Goal: Check status: Check status

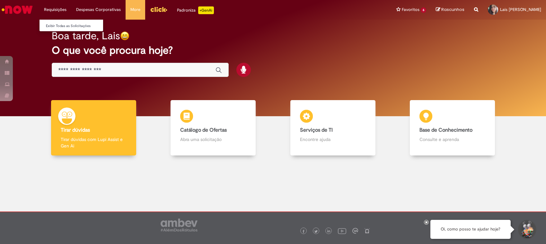
click at [55, 11] on li "Requisições Exibir Todas as Solicitações" at bounding box center [55, 9] width 32 height 19
click at [62, 28] on link "Exibir Todas as Solicitações" at bounding box center [75, 25] width 71 height 7
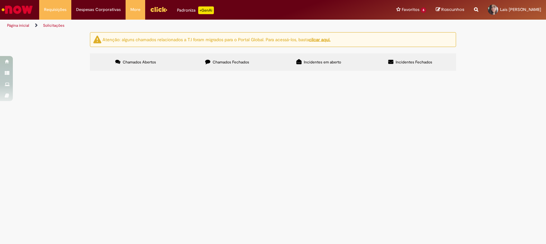
click at [230, 58] on label "Chamados Fechados" at bounding box center [228, 61] width 92 height 17
click at [0, 0] on input "Pesquisar" at bounding box center [0, 0] width 0 height 0
paste input "*********"
type input "*********"
click at [0, 0] on button "Pesquisar" at bounding box center [0, 0] width 0 height 0
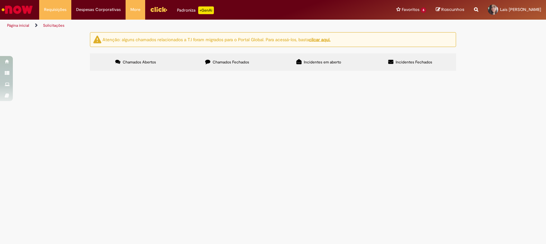
click at [0, 0] on span "R13240256" at bounding box center [0, 0] width 0 height 0
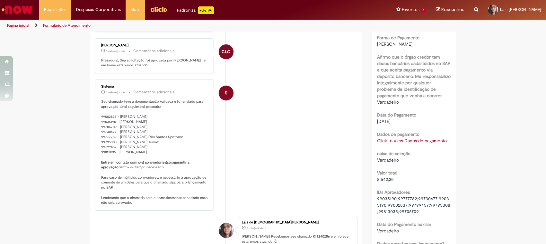
scroll to position [487, 0]
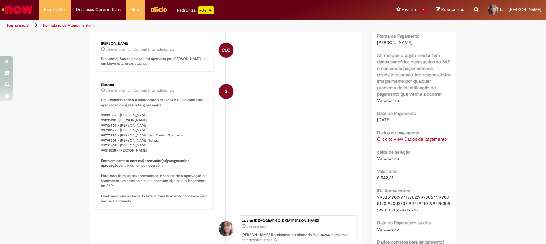
click at [411, 142] on link "Click to view Dados de pagamento" at bounding box center [412, 139] width 70 height 6
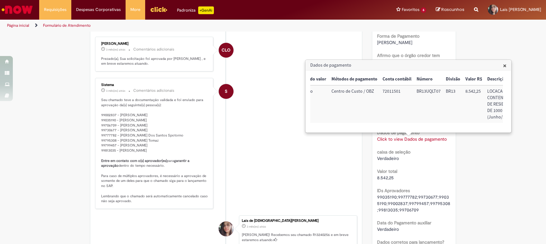
scroll to position [0, 79]
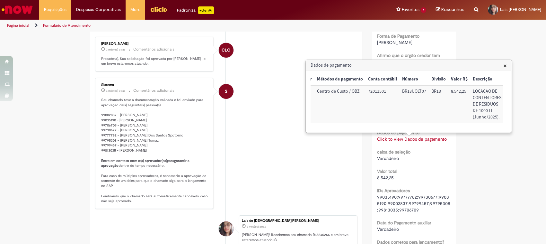
click at [505, 66] on span "×" at bounding box center [506, 65] width 4 height 9
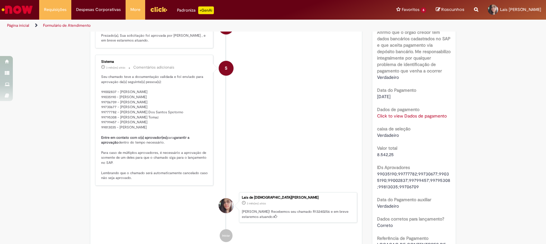
scroll to position [515, 0]
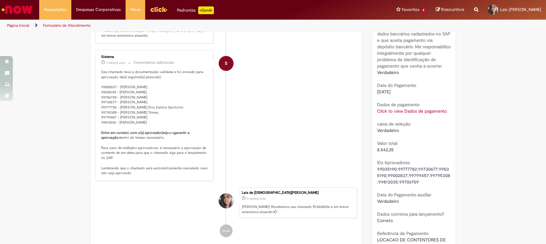
click at [417, 114] on link "Click to view Dados de pagamento" at bounding box center [412, 111] width 70 height 6
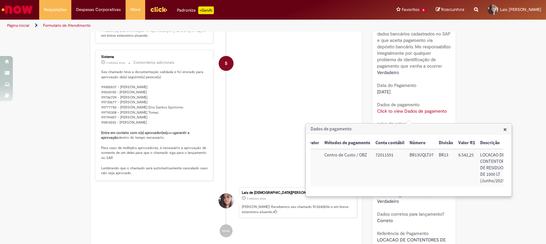
scroll to position [0, 79]
click at [506, 130] on span "×" at bounding box center [506, 129] width 4 height 9
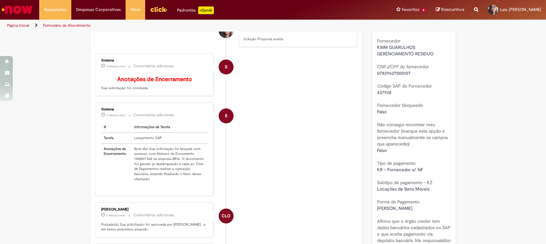
scroll to position [0, 0]
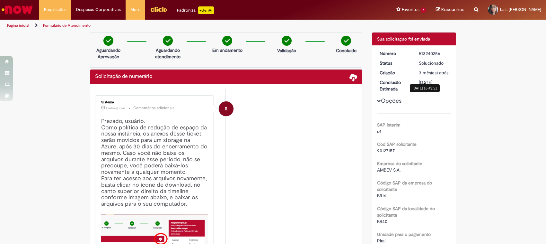
drag, startPoint x: 418, startPoint y: 72, endPoint x: 446, endPoint y: 85, distance: 30.5
click at [444, 76] on sn-time-ago "3 mês(es) atrás 3 meses atrás 03/07/2025 16:49:51" at bounding box center [434, 73] width 30 height 6
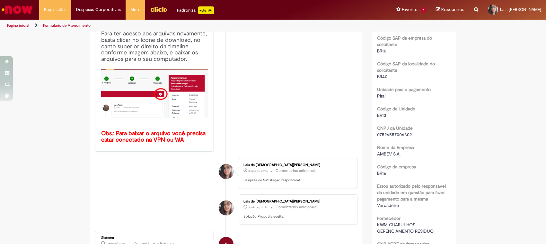
scroll to position [190, 0]
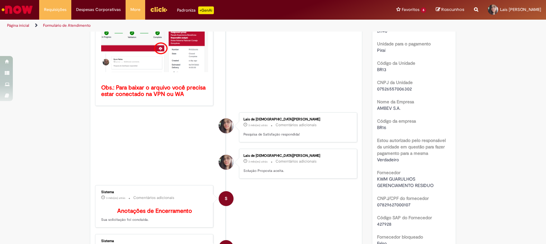
click at [517, 161] on div "Verificar Código de Barras Aguardando Aprovação Aguardando atendimento Em andam…" at bounding box center [273, 227] width 546 height 771
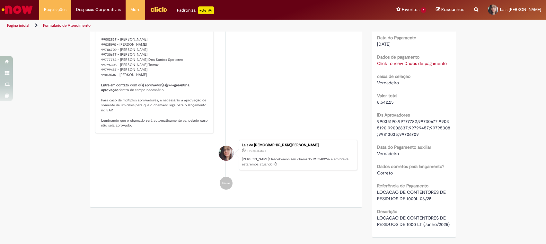
scroll to position [505, 0]
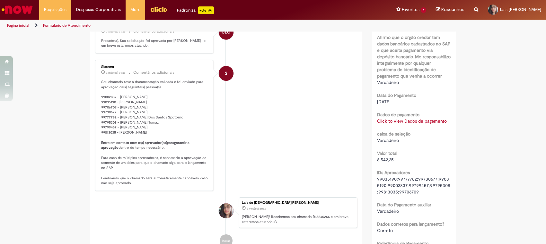
click at [410, 124] on link "Click to view Dados de pagamento" at bounding box center [412, 121] width 70 height 6
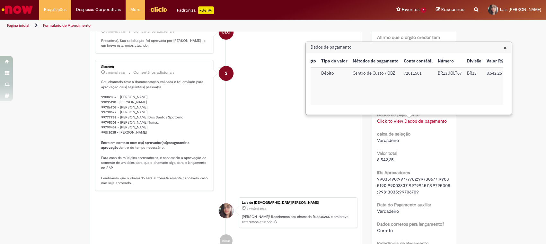
scroll to position [0, 79]
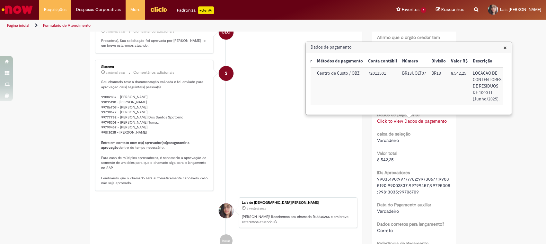
click at [506, 47] on span "×" at bounding box center [506, 47] width 4 height 9
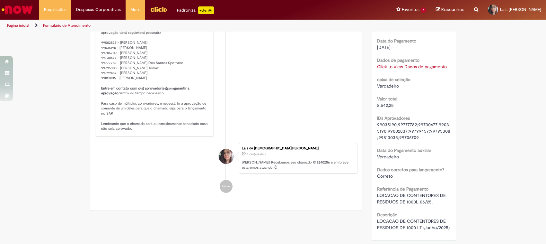
scroll to position [596, 0]
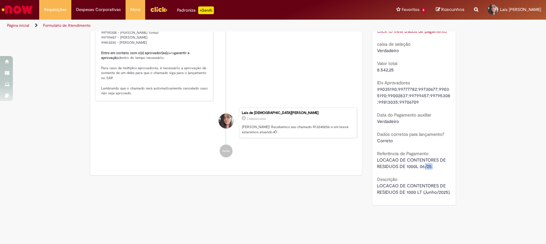
drag, startPoint x: 421, startPoint y: 171, endPoint x: 433, endPoint y: 171, distance: 11.6
click at [433, 169] on div "LOCACAO DE CONTENTORES DE RESIDUOS DE 1000L 06/25." at bounding box center [414, 163] width 74 height 13
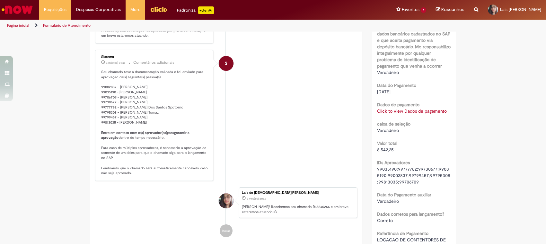
click at [432, 114] on link "Click to view Dados de pagamento" at bounding box center [412, 111] width 70 height 6
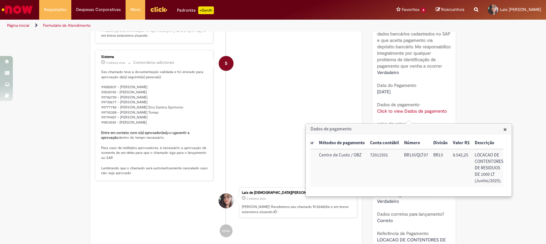
scroll to position [0, 78]
click at [506, 130] on span "×" at bounding box center [506, 129] width 4 height 9
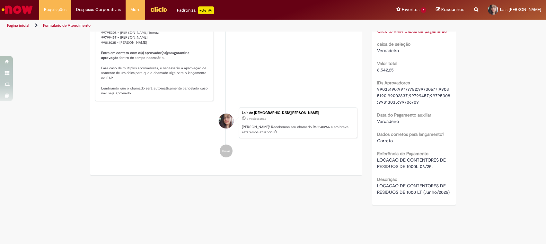
scroll to position [555, 0]
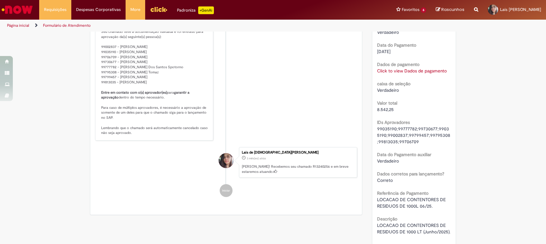
click at [425, 209] on span "LOCACAO DE CONTENTORES DE RESIDUOS DE 1000L 06/25." at bounding box center [412, 202] width 70 height 12
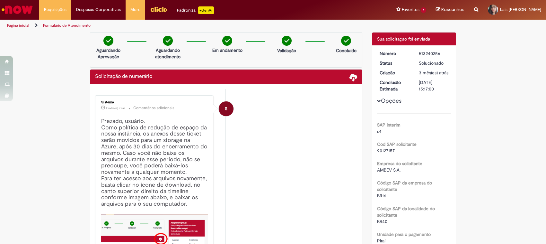
scroll to position [0, 0]
click at [434, 53] on div "R13240256" at bounding box center [434, 53] width 30 height 6
copy div "R13240256"
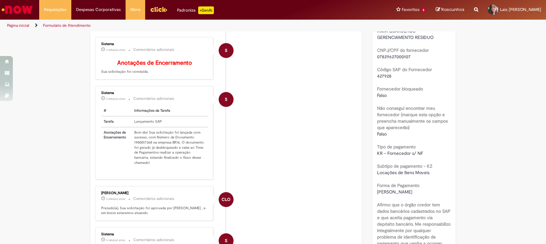
scroll to position [297, 0]
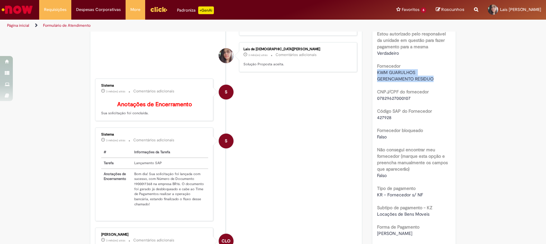
drag, startPoint x: 374, startPoint y: 79, endPoint x: 439, endPoint y: 87, distance: 66.1
click at [439, 82] on div "KWM GUARULHOS GERENCIAMENTO RESIDUO" at bounding box center [414, 75] width 74 height 13
copy span "KWM GUARULHOS GERENCIAMENTO RESIDUO"
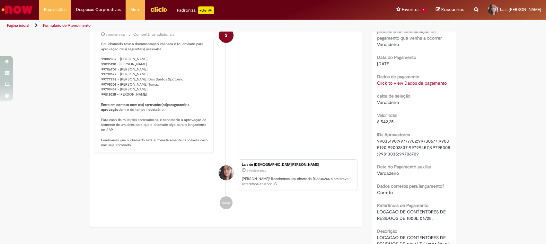
scroll to position [596, 0]
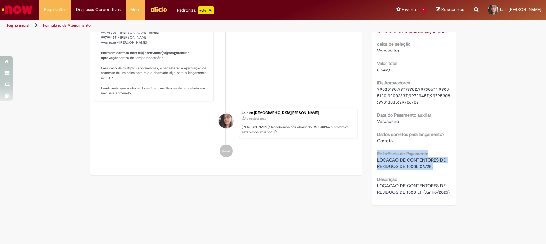
drag, startPoint x: 373, startPoint y: 162, endPoint x: 433, endPoint y: 171, distance: 60.8
click at [431, 193] on span "LOCACAO DE CONTENTORES DE RESIDUOS DE 1000 LT (Junho/2025)." at bounding box center [413, 189] width 73 height 12
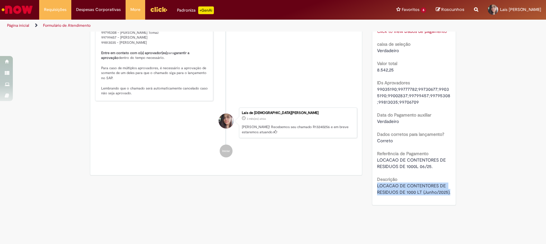
drag, startPoint x: 373, startPoint y: 190, endPoint x: 424, endPoint y: 213, distance: 55.8
copy span "LOCACAO DE CONTENTORES DE RESIDUOS DE 1000 LT (Junho/2025)."
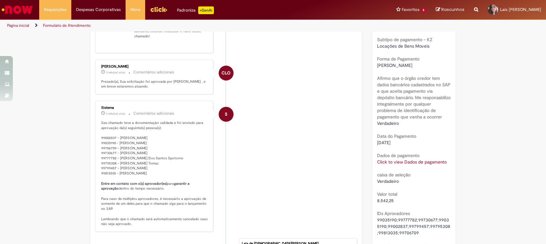
scroll to position [0, 0]
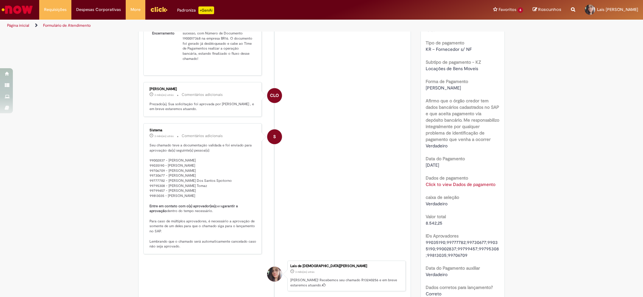
scroll to position [362, 0]
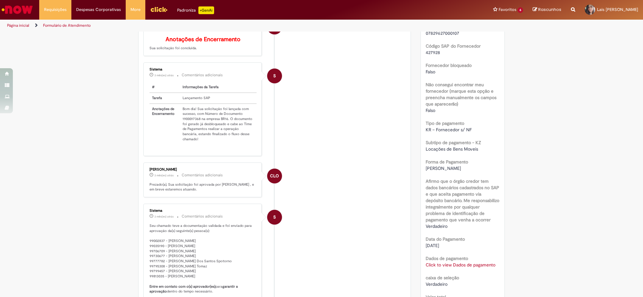
drag, startPoint x: 163, startPoint y: 179, endPoint x: 216, endPoint y: 189, distance: 54.2
click at [216, 189] on div "Cassiano Lima Oliveira 3 mês(es) atrás 3 meses atrás Comentários adicionais Pre…" at bounding box center [202, 179] width 114 height 31
click at [193, 119] on td "Bom dia! Sua solicitação foi lançada com sucesso, com Número de Documento 19000…" at bounding box center [218, 123] width 76 height 41
drag, startPoint x: 200, startPoint y: 114, endPoint x: 199, endPoint y: 121, distance: 6.6
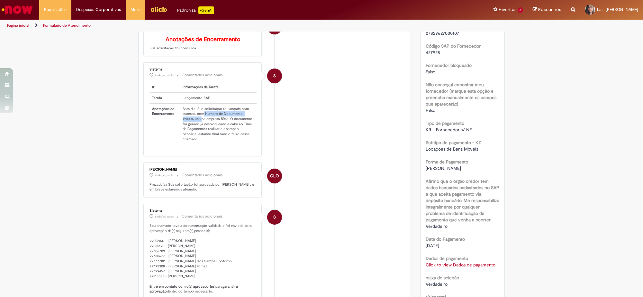
click at [199, 121] on td "Bom dia! Sua solicitação foi lançada com sucesso, com Número de Documento 19000…" at bounding box center [218, 123] width 76 height 41
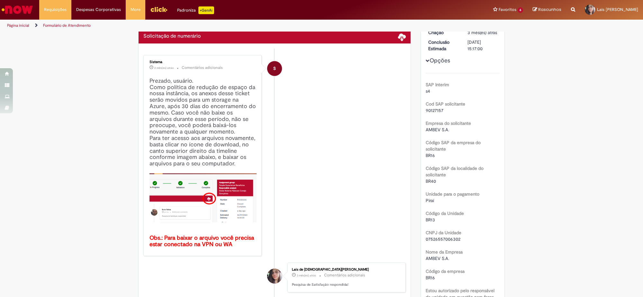
scroll to position [0, 0]
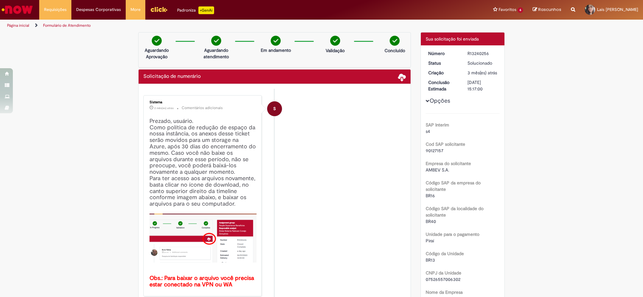
click at [462, 51] on dd "R13240256" at bounding box center [482, 53] width 40 height 6
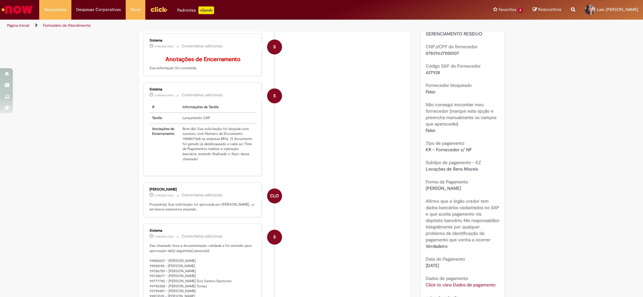
scroll to position [301, 0]
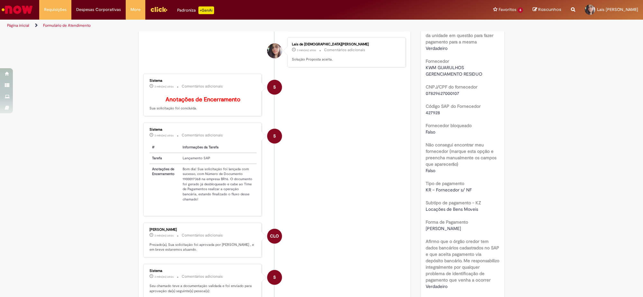
click at [442, 96] on span "07829627000107" at bounding box center [442, 93] width 33 height 6
copy span "07829627000107"
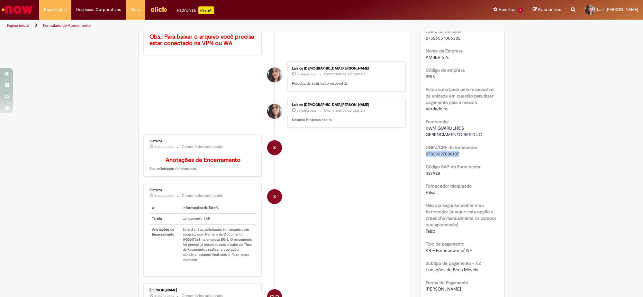
scroll to position [362, 0]
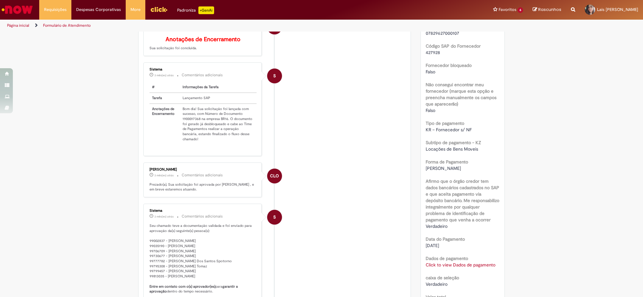
click at [546, 57] on div "Verificar Código de Barras Aguardando Aprovação Aguardando atendimento Em andam…" at bounding box center [321, 56] width 643 height 771
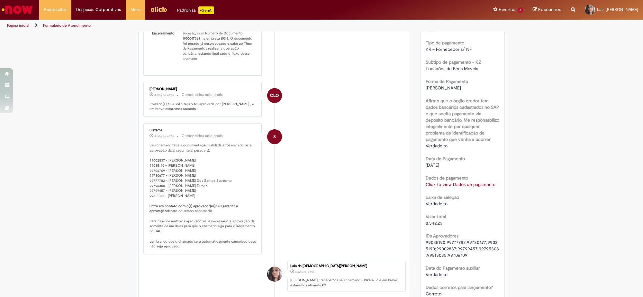
click at [464, 187] on link "Click to view Dados de pagamento" at bounding box center [461, 184] width 70 height 6
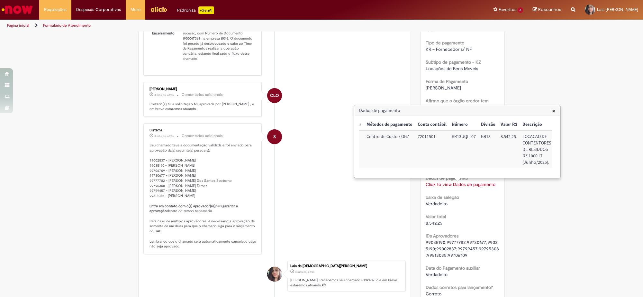
scroll to position [0, 79]
click at [546, 111] on span "×" at bounding box center [554, 110] width 4 height 9
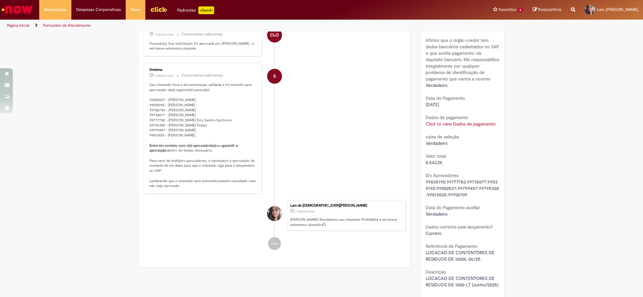
scroll to position [422, 0]
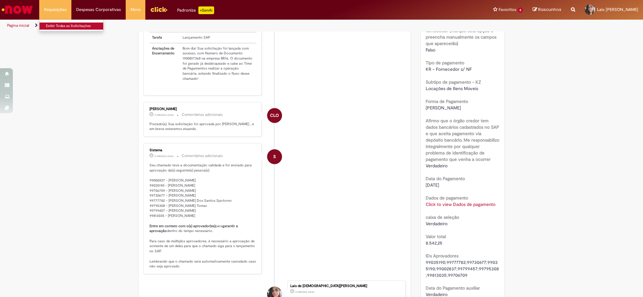
click at [69, 26] on link "Exibir Todas as Solicitações" at bounding box center [75, 25] width 71 height 7
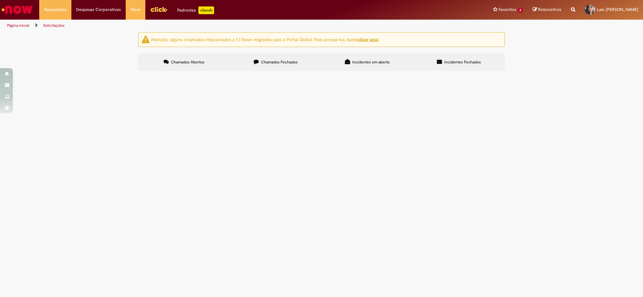
click at [275, 61] on span "Chamados Fechados" at bounding box center [279, 61] width 37 height 5
click at [0, 0] on input "Pesquisar" at bounding box center [0, 0] width 0 height 0
paste input "*********"
type input "*********"
click at [0, 0] on button "Pesquisar" at bounding box center [0, 0] width 0 height 0
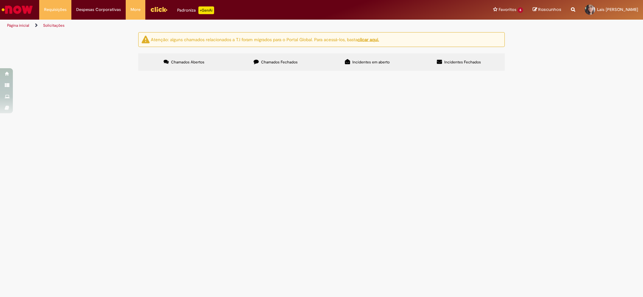
click at [0, 0] on span "R13481501" at bounding box center [0, 0] width 0 height 0
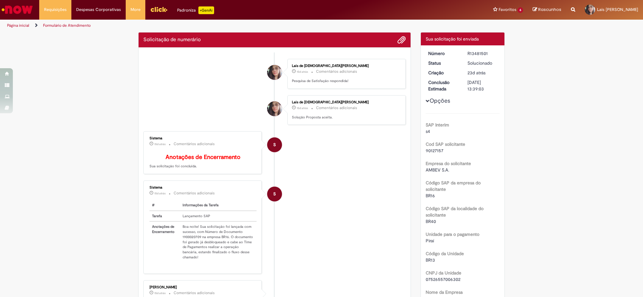
click at [157, 118] on li "Lais de Jesus Abrahao da Silva 15d atrás 15 dias atrás Comentários adicionais S…" at bounding box center [274, 110] width 262 height 30
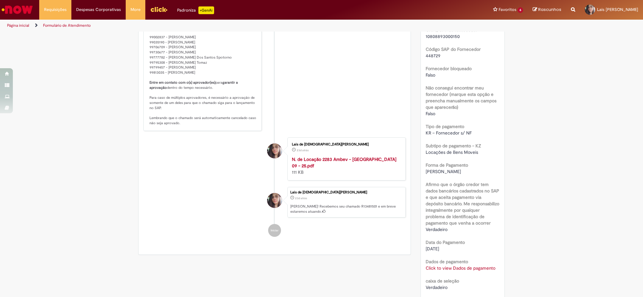
scroll to position [318, 0]
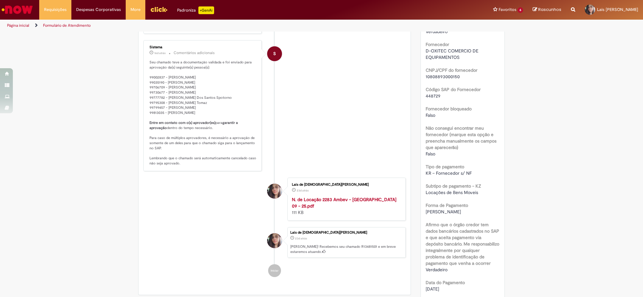
click at [445, 77] on span "10808893000150" at bounding box center [443, 77] width 34 height 6
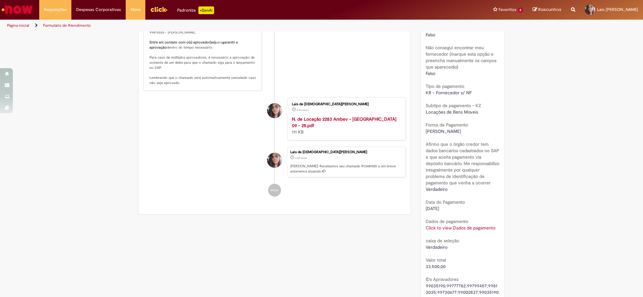
scroll to position [439, 0]
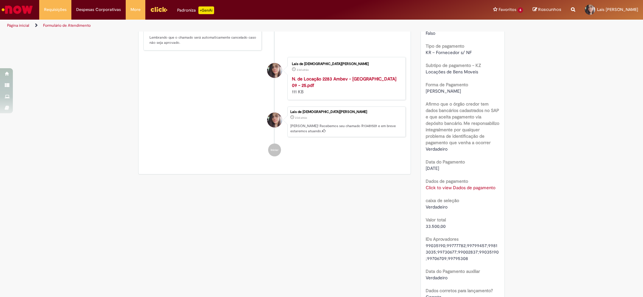
click at [452, 188] on link "Click to view Dados de pagamento" at bounding box center [461, 187] width 70 height 6
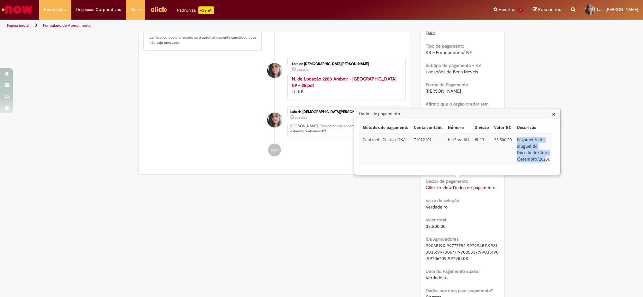
scroll to position [0, 83]
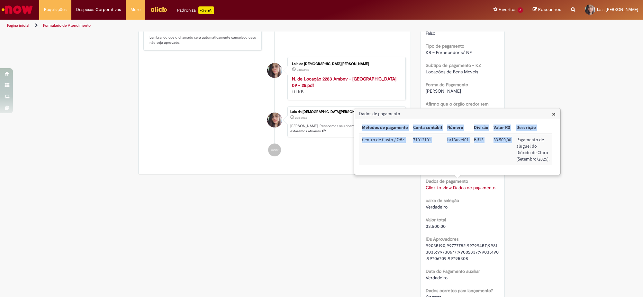
drag, startPoint x: 517, startPoint y: 138, endPoint x: 550, endPoint y: 170, distance: 45.9
click at [546, 170] on div "u_sap_interim_vs_pgto Tipo do valor Métodos de pagamento Conta contábil Número …" at bounding box center [455, 146] width 193 height 49
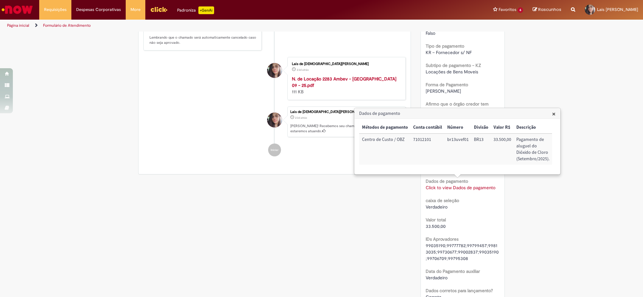
click at [430, 139] on td "71012101" at bounding box center [427, 148] width 34 height 31
click at [430, 139] on td "71012101" at bounding box center [428, 148] width 34 height 31
click at [546, 110] on h3 "Dados de pagamento" at bounding box center [456, 113] width 205 height 10
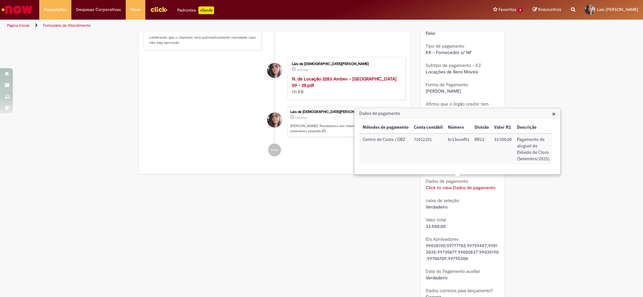
click at [546, 118] on h3 "Dados de pagamento" at bounding box center [456, 113] width 205 height 10
click at [546, 114] on span "×" at bounding box center [554, 113] width 4 height 9
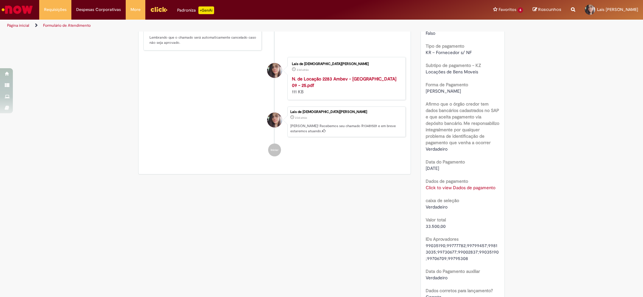
click at [546, 204] on div "Verificar Código de Barras Aguardando Aprovação Aguardando atendimento Em andam…" at bounding box center [321, 13] width 643 height 841
click at [546, 235] on div "Verificar Código de Barras Aguardando Aprovação Aguardando atendimento Em andam…" at bounding box center [321, 13] width 643 height 841
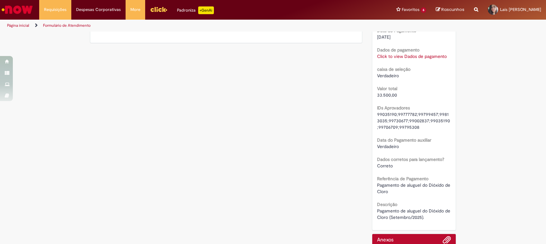
scroll to position [0, 0]
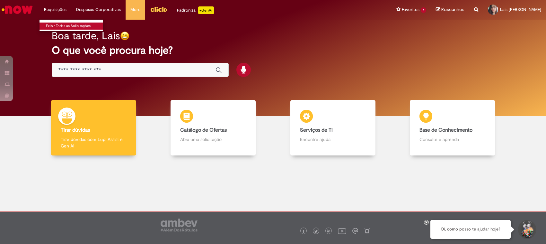
click at [62, 23] on link "Exibir Todas as Solicitações" at bounding box center [75, 25] width 71 height 7
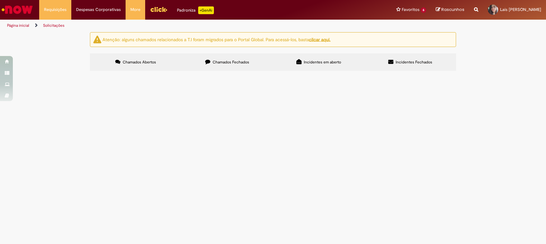
click at [243, 64] on span "Chamados Fechados" at bounding box center [231, 61] width 37 height 5
click at [0, 0] on button at bounding box center [0, 0] width 0 height 0
click at [0, 0] on input "Pesquisar" at bounding box center [0, 0] width 0 height 0
paste input "*********"
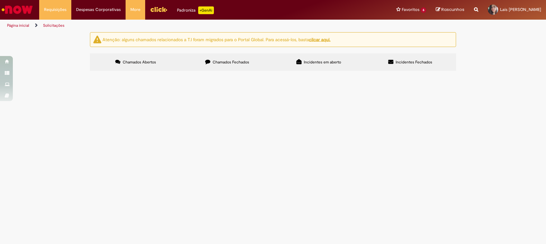
type input "*********"
click at [0, 0] on button "Pesquisar" at bounding box center [0, 0] width 0 height 0
click at [0, 0] on input "Pesquisar" at bounding box center [0, 0] width 0 height 0
paste input "*********"
type input "*********"
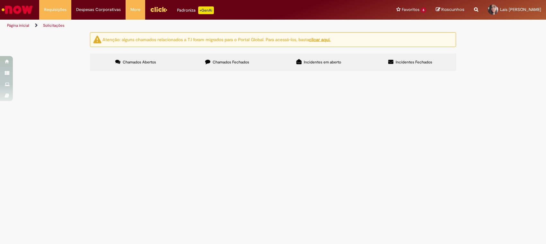
click at [0, 0] on span "Pesquisar" at bounding box center [0, 0] width 0 height 0
click at [0, 0] on span "R12657240" at bounding box center [0, 0] width 0 height 0
click at [0, 0] on input "Pesquisar" at bounding box center [0, 0] width 0 height 0
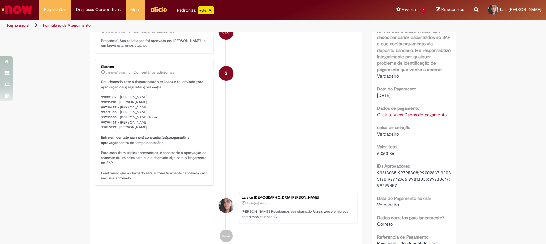
scroll to position [509, 0]
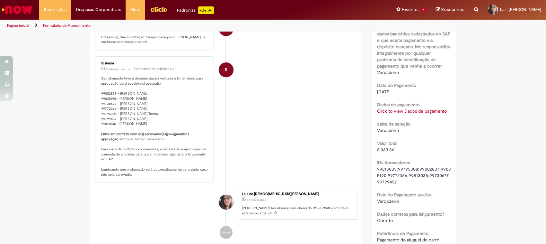
click at [419, 114] on link "Click to view Dados de pagamento" at bounding box center [412, 111] width 70 height 6
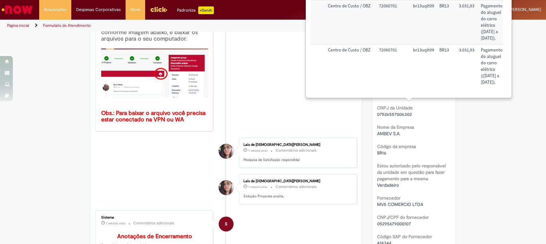
scroll to position [0, 0]
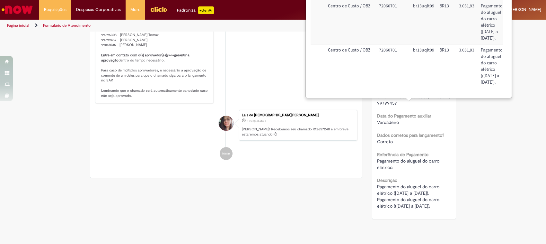
scroll to position [589, 0]
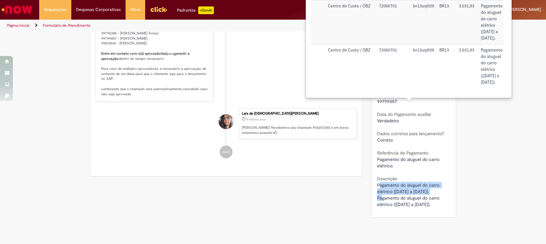
drag, startPoint x: 376, startPoint y: 191, endPoint x: 443, endPoint y: 198, distance: 67.2
click at [442, 196] on div "Pagamento do aluguel do carro elétrico ([DATE] a [DATE]). Pagamento do aluguel …" at bounding box center [414, 195] width 74 height 26
click at [444, 198] on div "Pagamento do aluguel do carro elétrico ([DATE] a [DATE]). Pagamento do aluguel …" at bounding box center [414, 195] width 74 height 26
click at [439, 207] on div "Pagamento do aluguel do carro elétrico ([DATE] a [DATE]). Pagamento do aluguel …" at bounding box center [414, 195] width 74 height 26
